Goal: Communication & Community: Connect with others

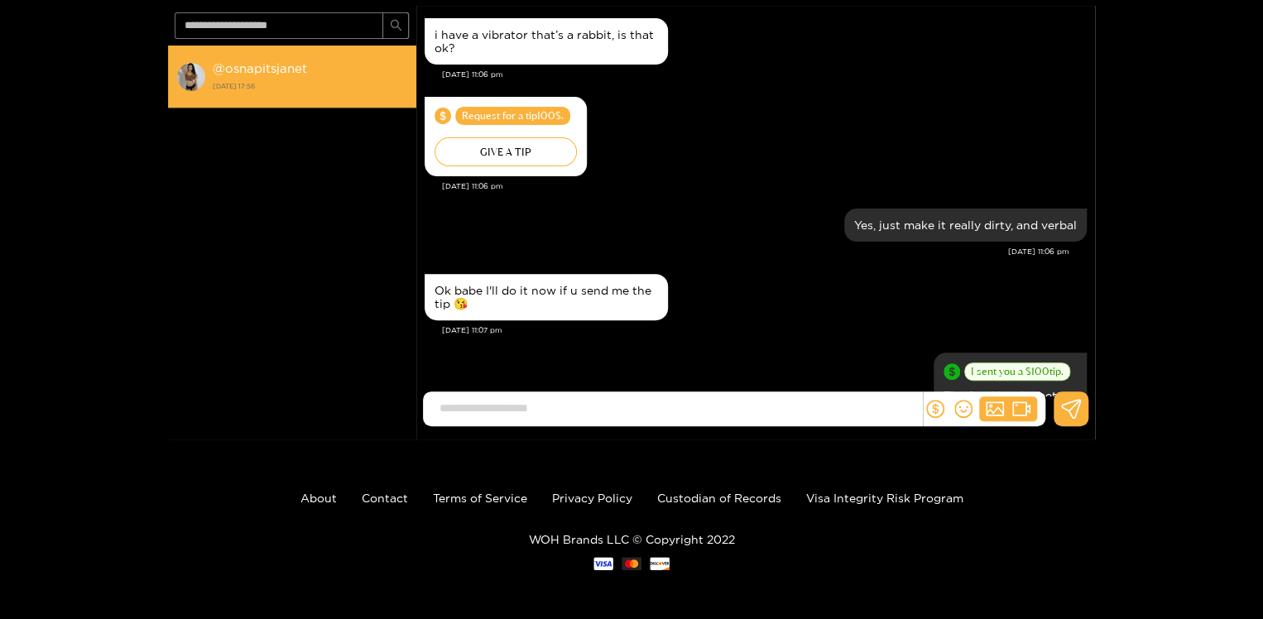
click at [262, 62] on strong "@ osnapitsjanet" at bounding box center [260, 68] width 94 height 14
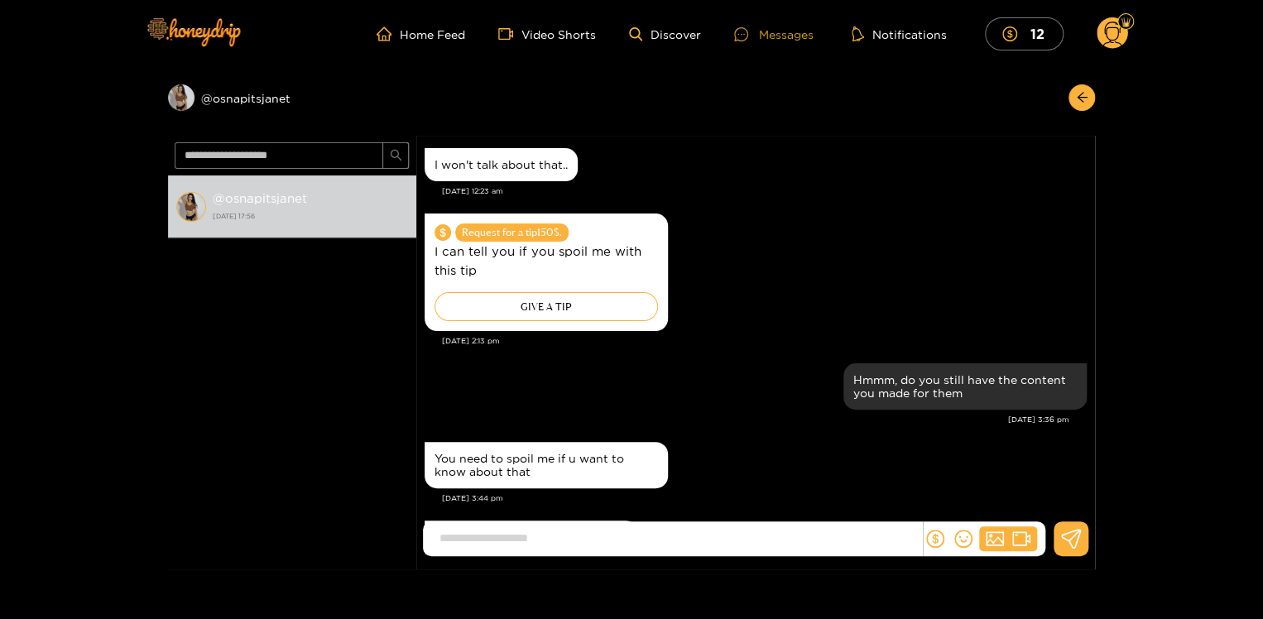
click at [774, 40] on div "Messages" at bounding box center [773, 34] width 79 height 19
click at [783, 31] on div "Messages" at bounding box center [773, 34] width 79 height 19
click at [247, 94] on div "Preview @ osnapitsjanet" at bounding box center [292, 97] width 248 height 26
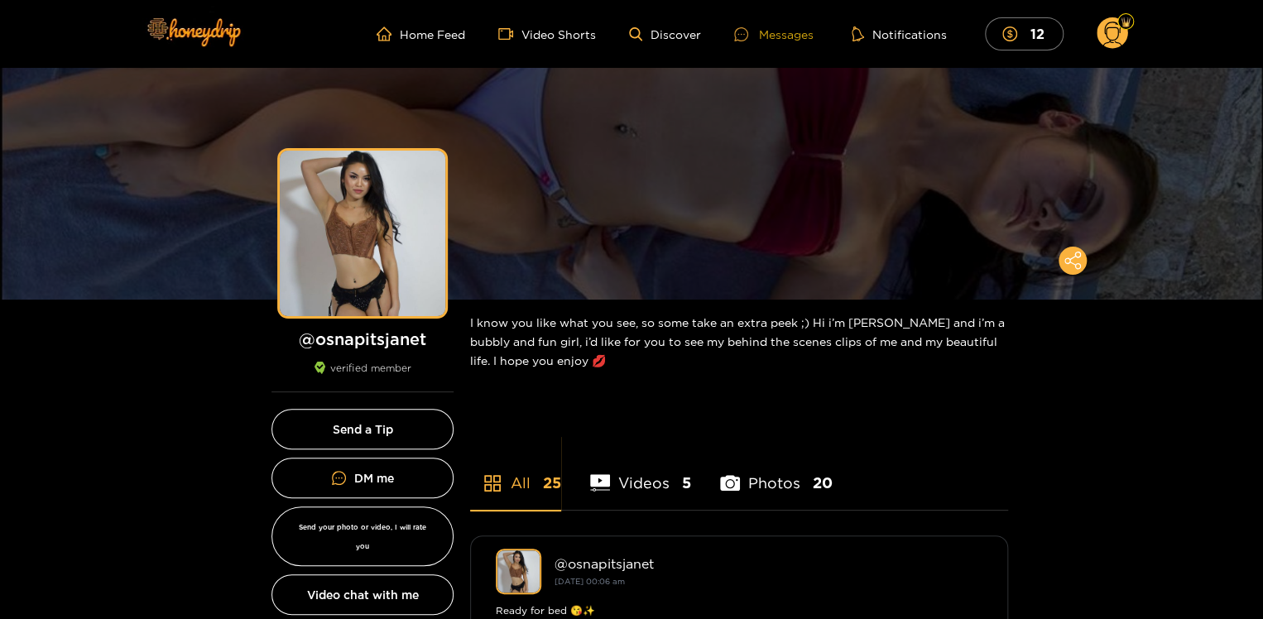
click at [774, 29] on div "Messages" at bounding box center [773, 34] width 79 height 19
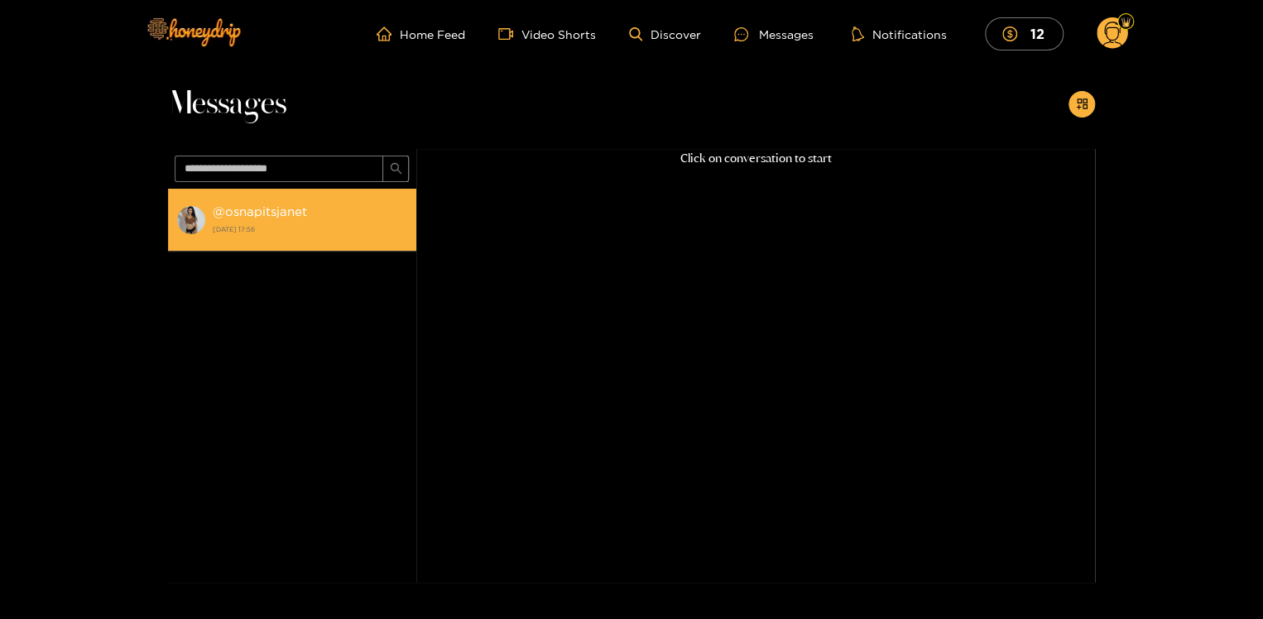
click at [260, 218] on div "@ osnapitsjanet [DATE] 17:56" at bounding box center [310, 219] width 195 height 37
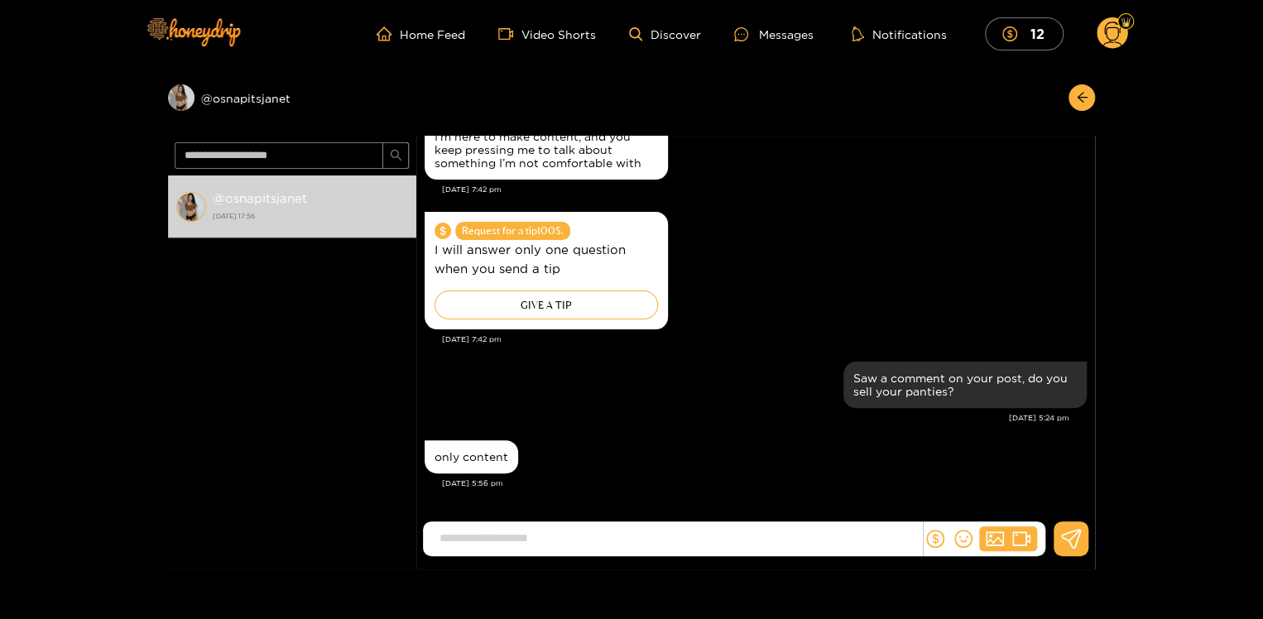
scroll to position [1701, 0]
